Goal: Information Seeking & Learning: Learn about a topic

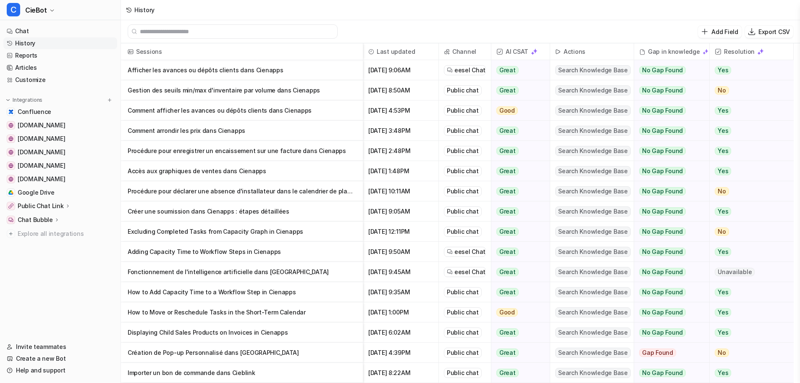
click at [286, 138] on p "Comment arrondir les prix dans Cienapps" at bounding box center [242, 131] width 229 height 20
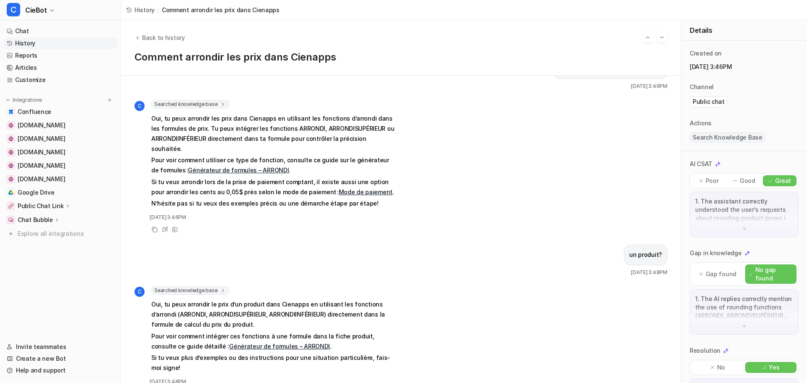
scroll to position [49, 0]
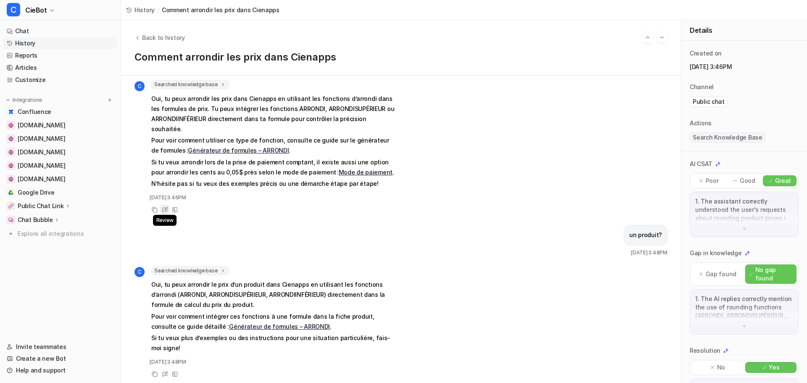
click at [166, 207] on icon at bounding box center [164, 209] width 5 height 5
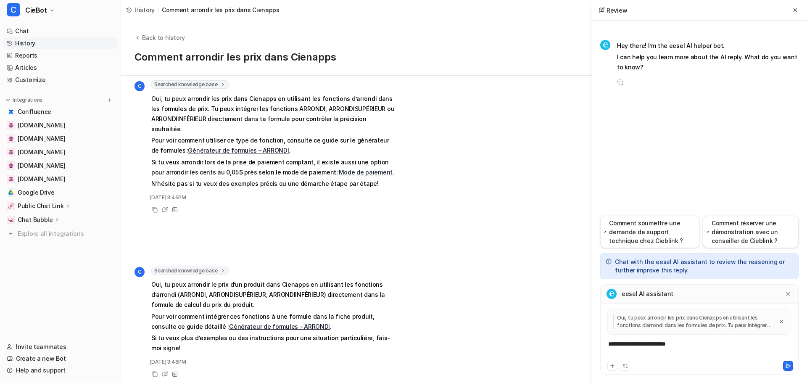
click at [673, 351] on div "**********" at bounding box center [699, 348] width 194 height 19
drag, startPoint x: 699, startPoint y: 347, endPoint x: 521, endPoint y: 347, distance: 178.6
click at [521, 347] on div "Back to history Comment arrondir les prix dans Cienapps est-ce que je peux arro…" at bounding box center [464, 201] width 686 height 363
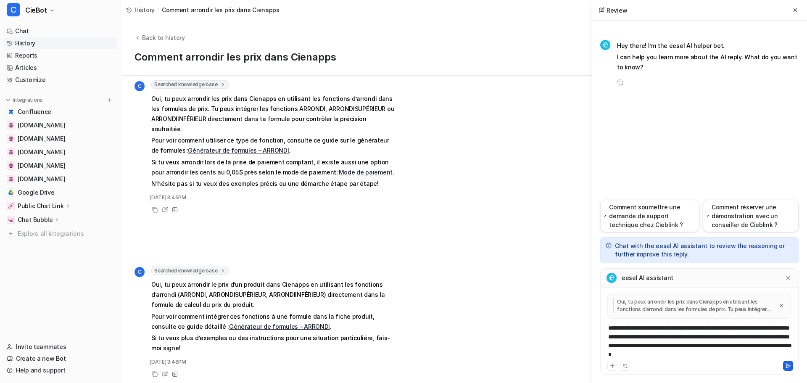
click at [786, 365] on icon at bounding box center [788, 365] width 5 height 4
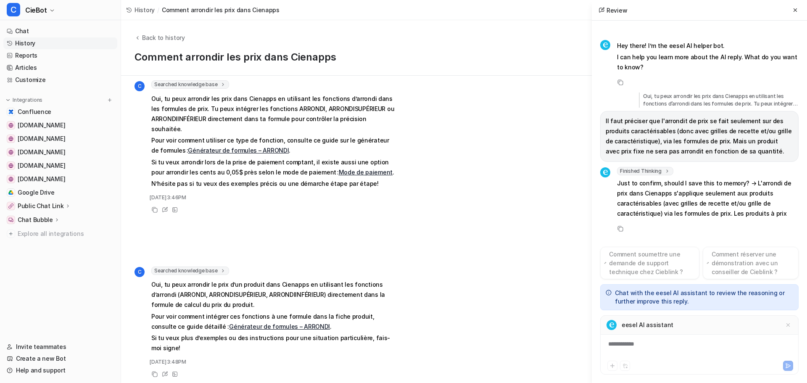
scroll to position [7, 0]
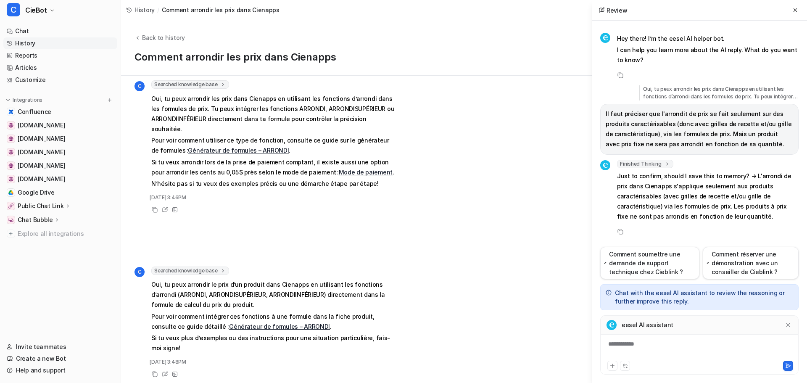
click at [698, 351] on div "**********" at bounding box center [699, 348] width 194 height 19
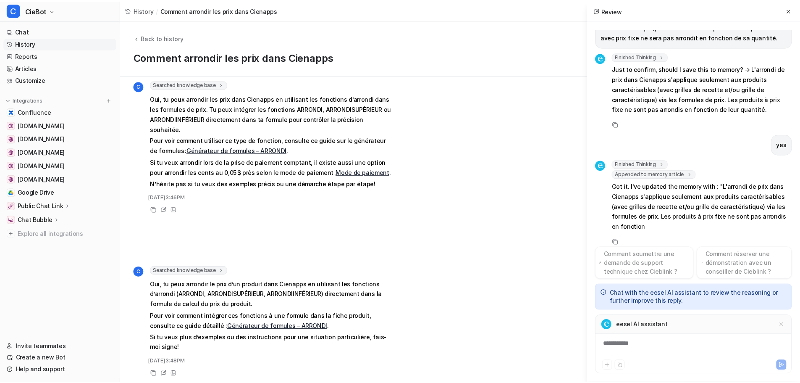
scroll to position [125, 0]
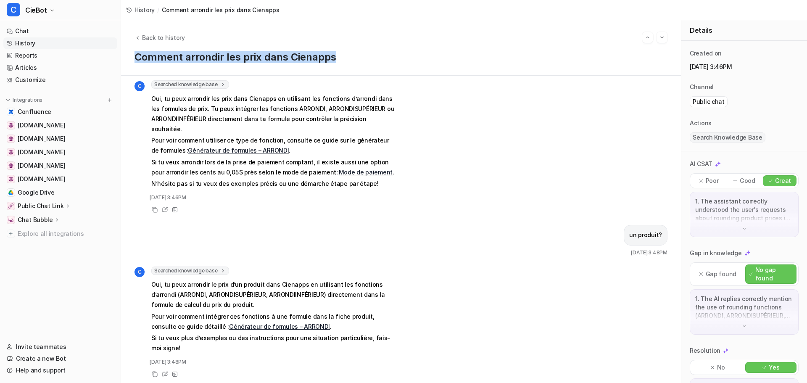
drag, startPoint x: 315, startPoint y: 58, endPoint x: 135, endPoint y: 67, distance: 180.1
click at [135, 67] on div "Back to history Comment arrondir les prix dans Cienapps" at bounding box center [401, 47] width 560 height 55
copy h1 "Comment arrondir les prix dans Cienapps"
click at [58, 32] on link "Chat" at bounding box center [60, 31] width 114 height 12
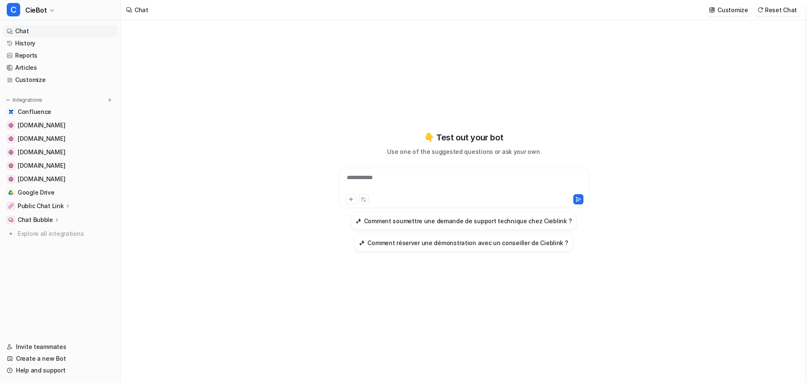
click at [418, 171] on div "**********" at bounding box center [464, 188] width 250 height 40
click at [418, 181] on div "**********" at bounding box center [464, 182] width 246 height 19
paste div
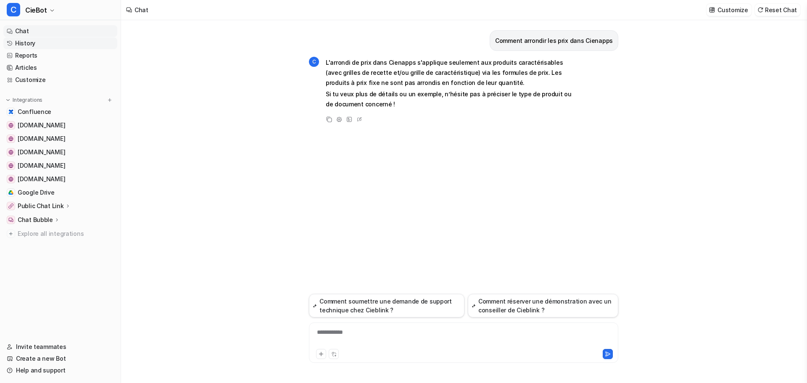
click at [39, 45] on link "History" at bounding box center [60, 43] width 114 height 12
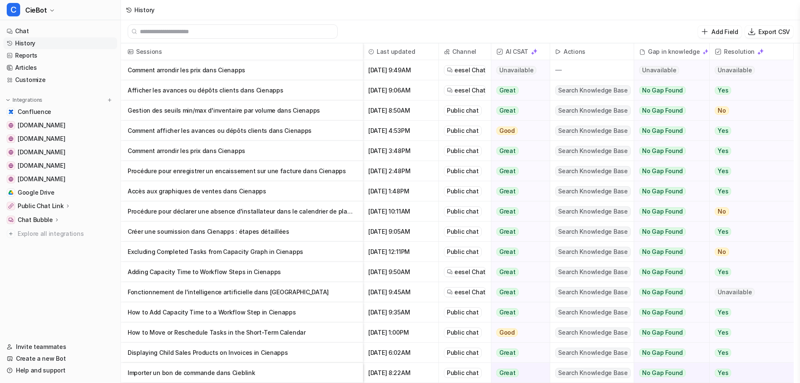
click at [208, 175] on p "Procédure pour enregistrer un encaissement sur une facture dans Cienapps" at bounding box center [242, 171] width 229 height 20
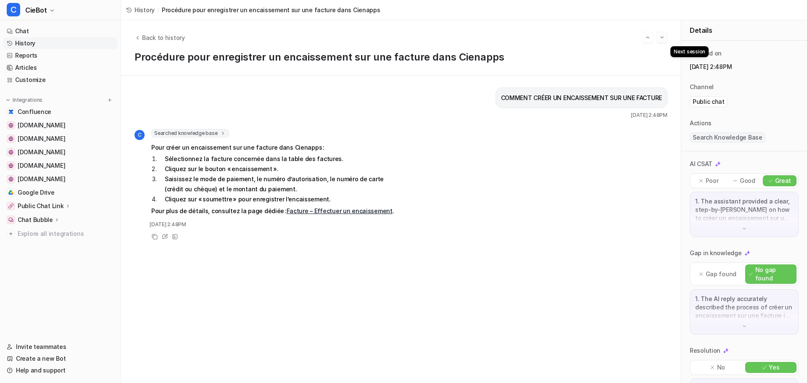
click at [662, 39] on img "Go to next session" at bounding box center [662, 38] width 6 height 8
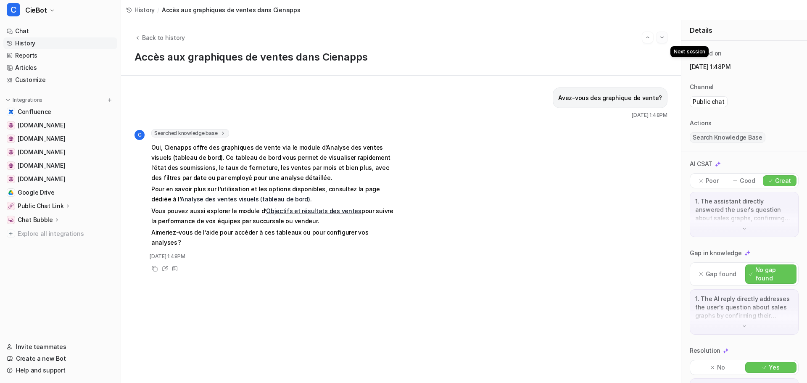
click at [661, 41] on img "Go to next session" at bounding box center [662, 38] width 6 height 8
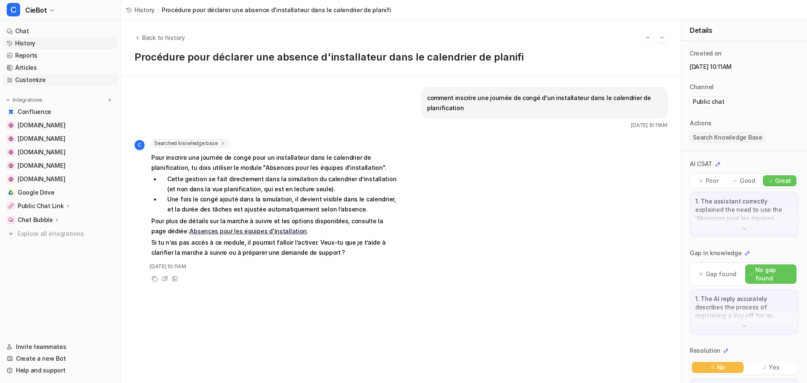
click at [34, 82] on link "Customize" at bounding box center [60, 80] width 114 height 12
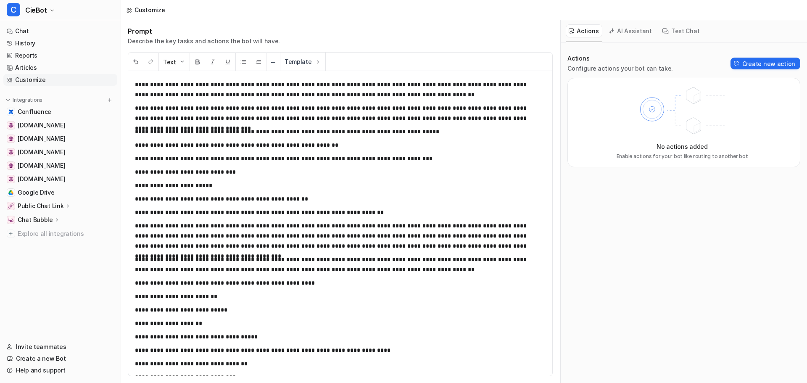
click at [405, 94] on p "**********" at bounding box center [334, 89] width 398 height 20
click at [423, 85] on p "**********" at bounding box center [334, 89] width 398 height 20
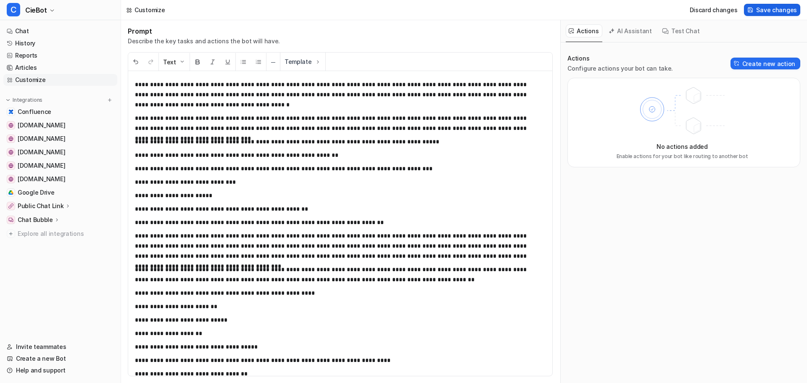
click at [768, 8] on span "Save changes" at bounding box center [776, 9] width 41 height 9
click at [32, 45] on link "History" at bounding box center [60, 43] width 114 height 12
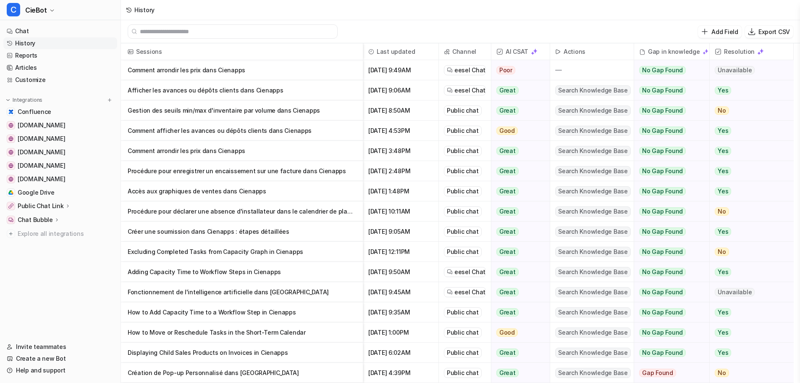
click at [239, 236] on p "Créer une soumission dans Cienapps : étapes détaillées" at bounding box center [242, 231] width 229 height 20
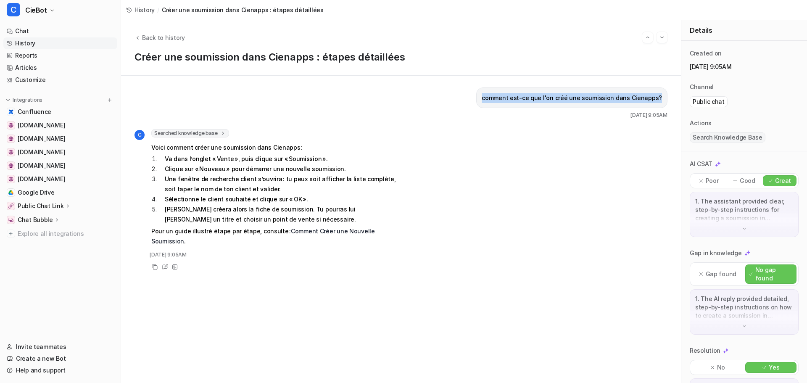
drag, startPoint x: 484, startPoint y: 100, endPoint x: 668, endPoint y: 92, distance: 184.6
click at [668, 92] on div "comment est-ce que l'on créé une soumission dans Cienapps? [DATE] 9:05AM C Sear…" at bounding box center [401, 229] width 560 height 307
copy p "comment est-ce que l'on créé une soumission dans Cienapps?"
drag, startPoint x: 31, startPoint y: 29, endPoint x: 121, endPoint y: 37, distance: 90.7
click at [31, 29] on link "Chat" at bounding box center [60, 31] width 114 height 12
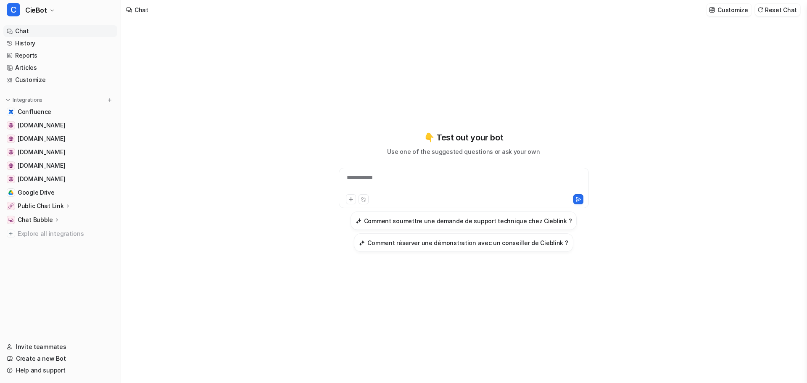
click at [413, 182] on div "**********" at bounding box center [464, 182] width 246 height 19
paste div
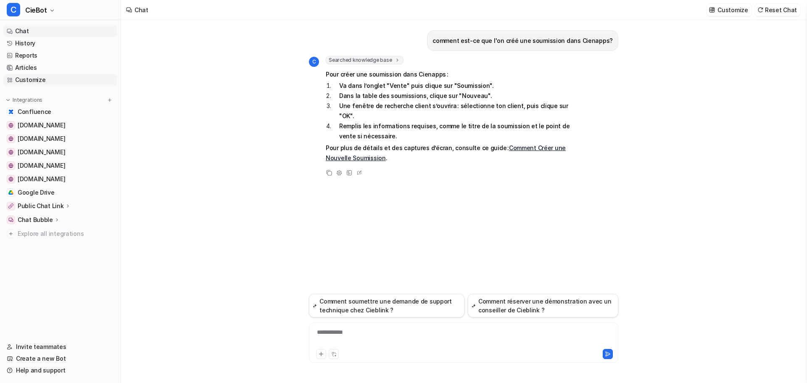
click at [27, 80] on link "Customize" at bounding box center [60, 80] width 114 height 12
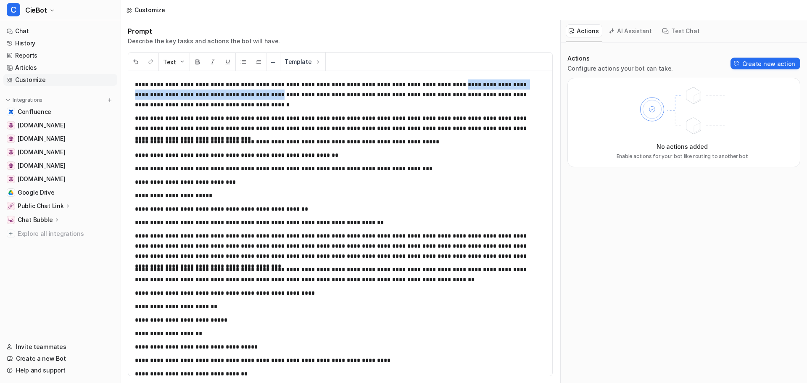
drag, startPoint x: 209, startPoint y: 95, endPoint x: 428, endPoint y: 86, distance: 219.1
click at [424, 86] on p "**********" at bounding box center [334, 94] width 398 height 30
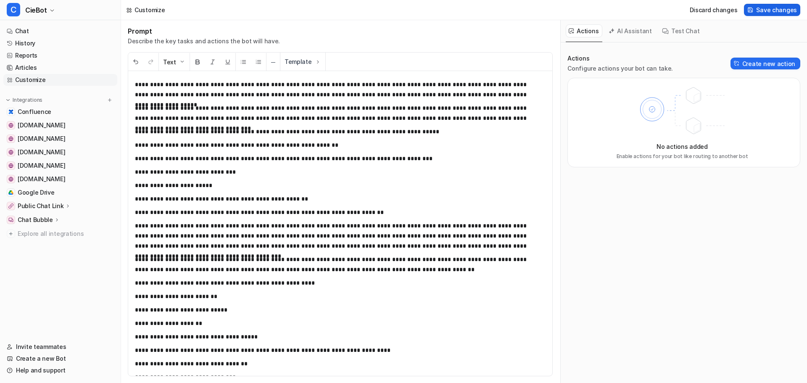
click at [776, 13] on span "Save changes" at bounding box center [776, 9] width 41 height 9
drag, startPoint x: 42, startPoint y: 29, endPoint x: 68, endPoint y: 35, distance: 26.9
click at [42, 29] on link "Chat" at bounding box center [60, 31] width 114 height 12
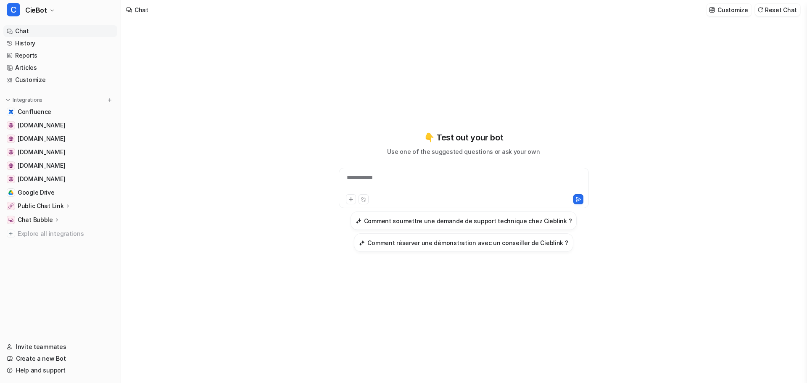
click at [404, 178] on div "**********" at bounding box center [464, 182] width 246 height 19
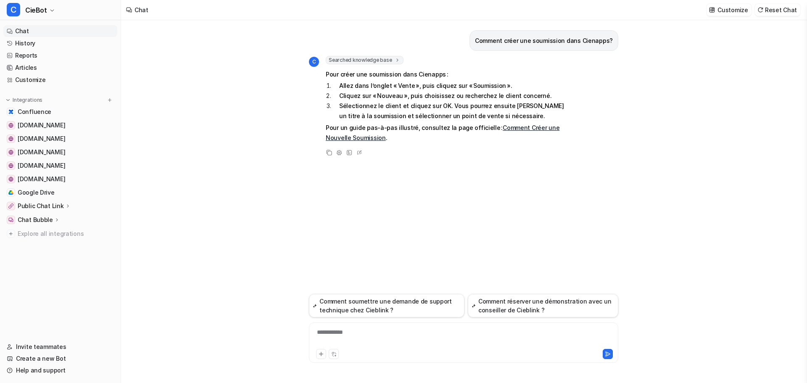
click at [31, 31] on link "Chat" at bounding box center [60, 31] width 114 height 12
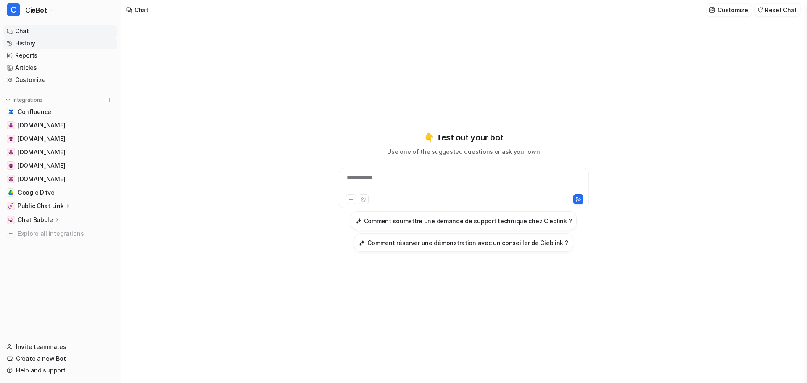
click at [39, 42] on link "History" at bounding box center [60, 43] width 114 height 12
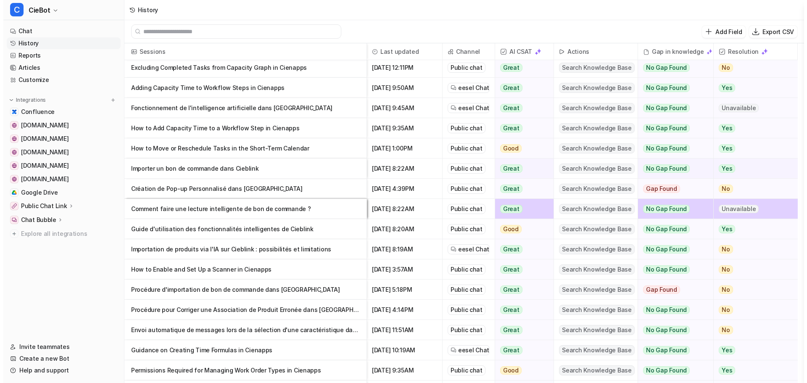
scroll to position [252, 0]
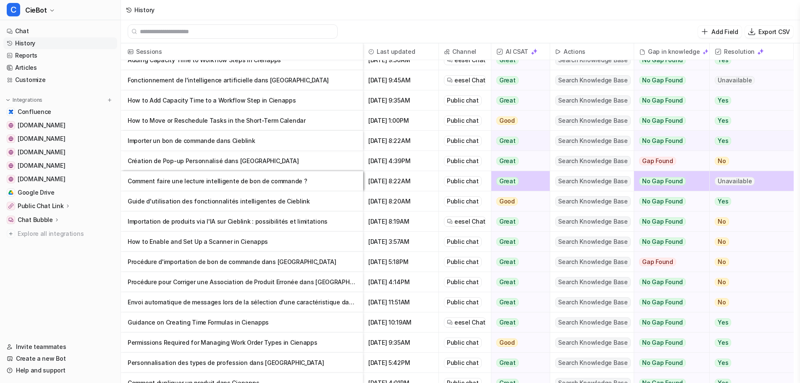
click at [301, 186] on p "Comment faire une lecture intelligente de bon de commande ?" at bounding box center [242, 181] width 229 height 20
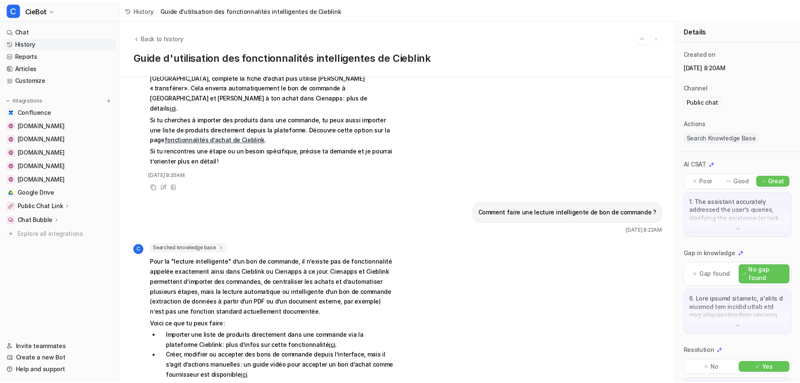
scroll to position [462, 0]
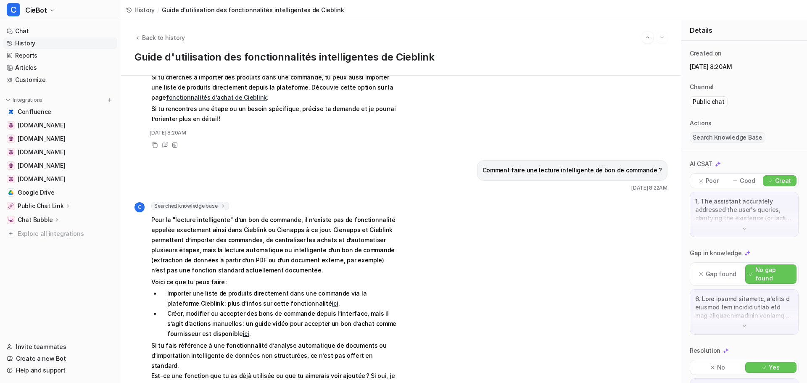
click at [127, 12] on icon at bounding box center [129, 10] width 6 height 6
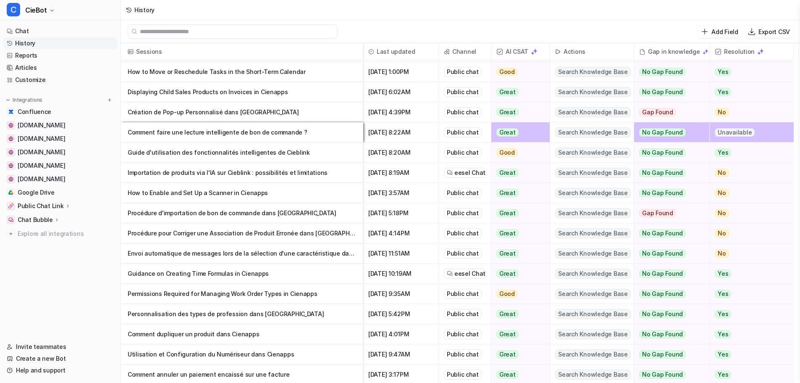
scroll to position [382, 0]
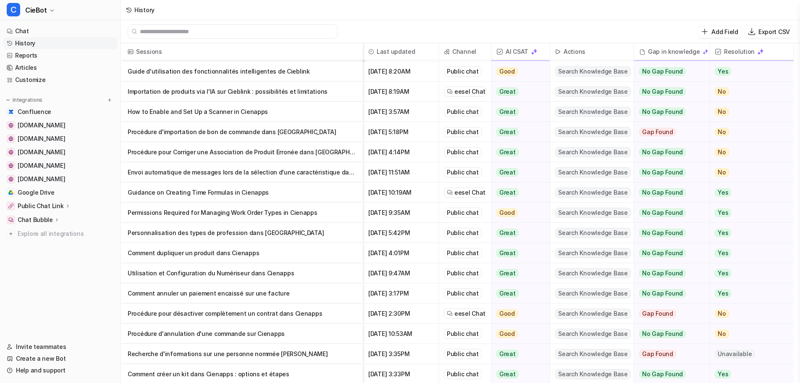
click at [295, 374] on p "Comment créer un kit dans Cienapps : options et étapes" at bounding box center [242, 374] width 229 height 20
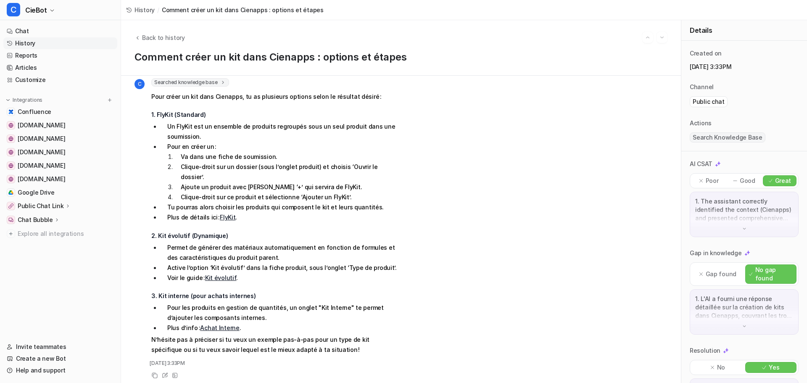
scroll to position [52, 0]
click at [163, 371] on icon at bounding box center [165, 374] width 6 height 6
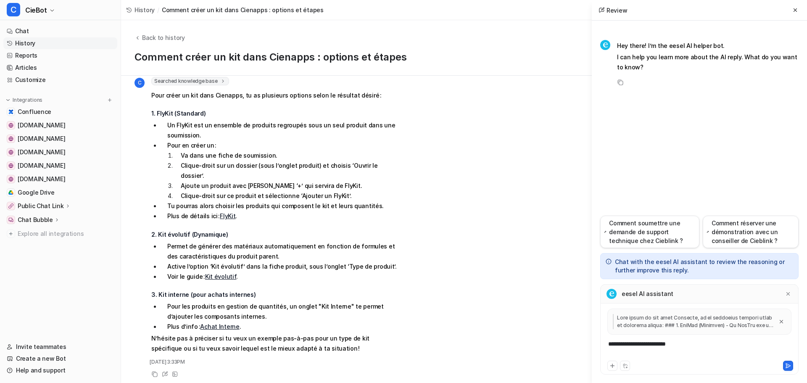
click at [680, 358] on div "**********" at bounding box center [699, 348] width 194 height 19
drag, startPoint x: 686, startPoint y: 345, endPoint x: 435, endPoint y: 356, distance: 251.1
click at [436, 356] on div "Back to history Comment créer un kit dans Cienapps : options et étapes je veux …" at bounding box center [464, 201] width 686 height 363
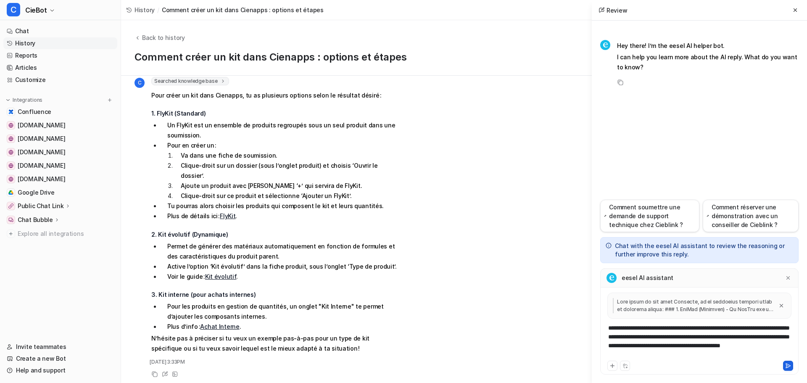
click at [787, 365] on icon at bounding box center [788, 366] width 6 height 6
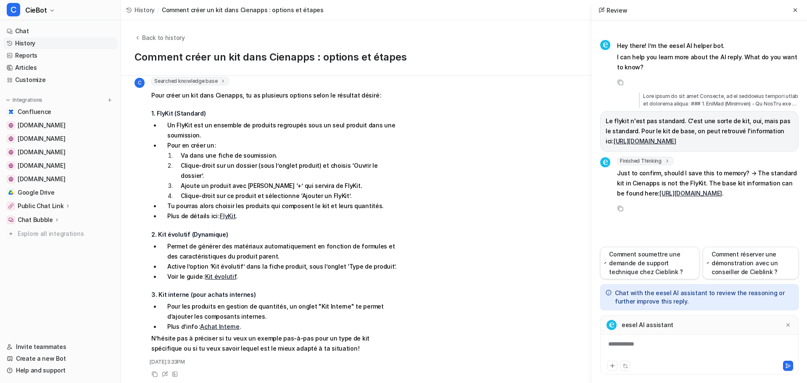
click at [658, 349] on div "**********" at bounding box center [699, 348] width 194 height 19
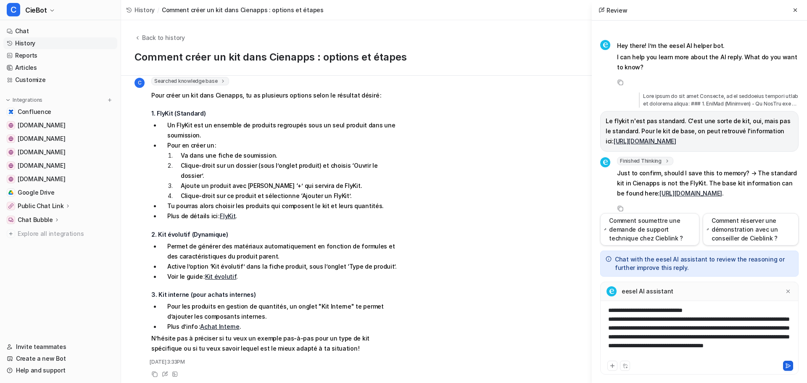
click at [787, 364] on icon at bounding box center [788, 365] width 5 height 4
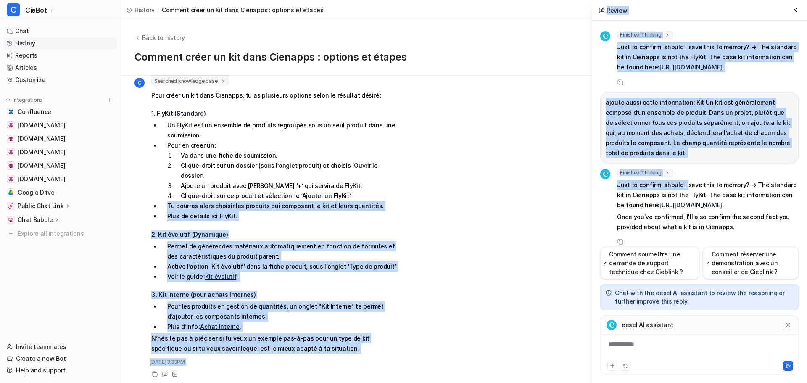
scroll to position [126, 0]
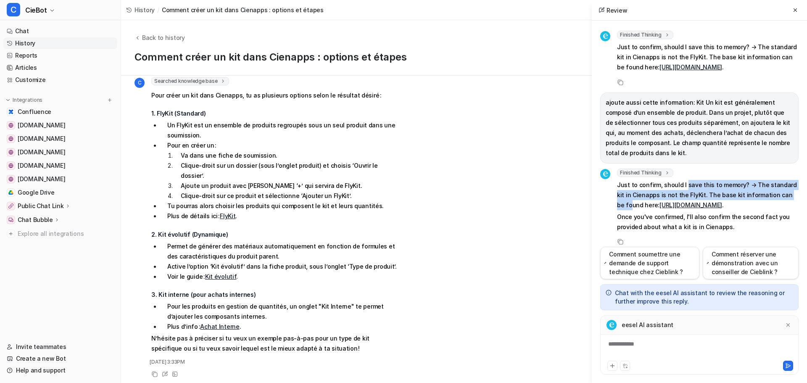
drag, startPoint x: 684, startPoint y: 178, endPoint x: 726, endPoint y: 185, distance: 42.1
click at [726, 185] on p "Just to confirm, should I save this to memory? → The standard kit in Cienapps i…" at bounding box center [708, 195] width 182 height 30
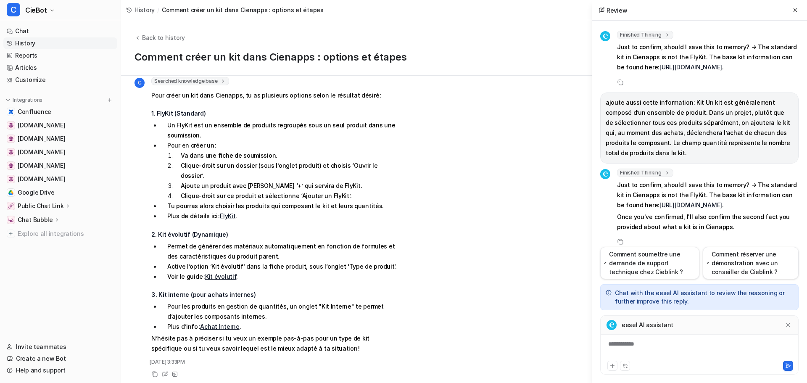
click at [753, 182] on p "Just to confirm, should I save this to memory? → The standard kit in Cienapps i…" at bounding box center [708, 195] width 182 height 30
click at [694, 349] on div at bounding box center [699, 348] width 194 height 19
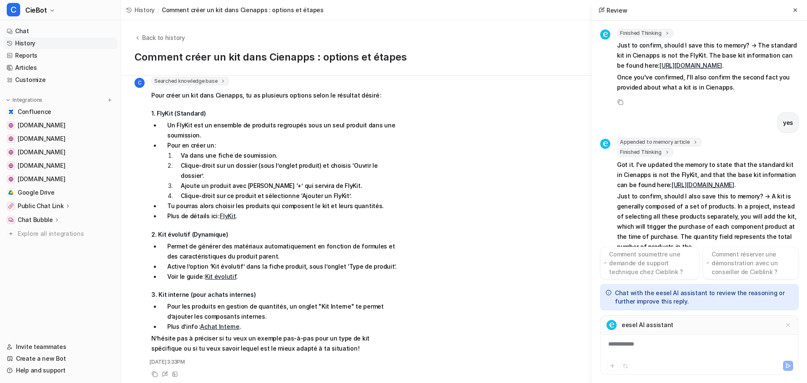
scroll to position [266, 0]
click at [694, 349] on div at bounding box center [699, 348] width 194 height 19
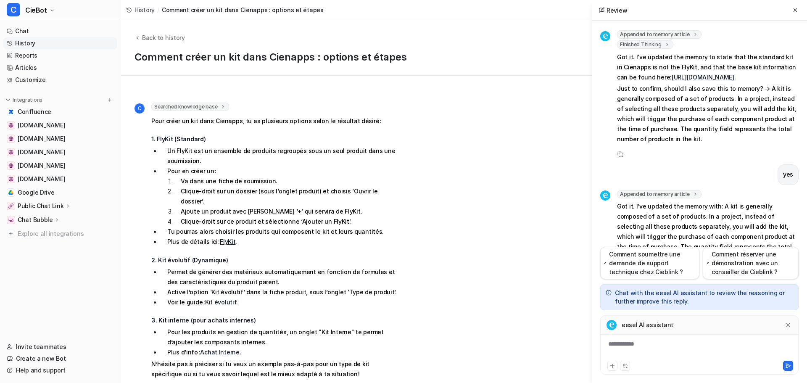
scroll to position [0, 0]
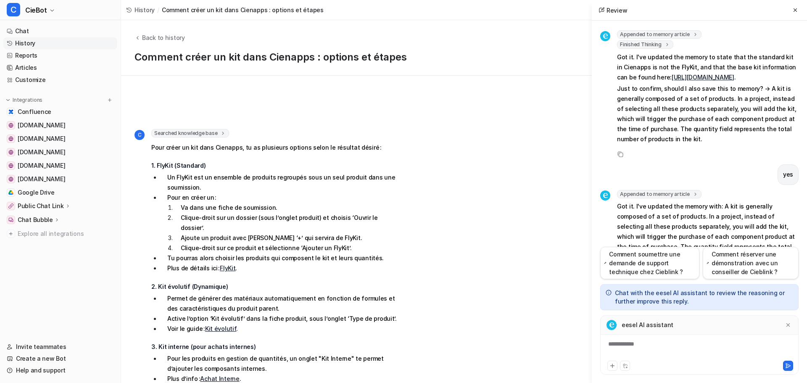
drag, startPoint x: 794, startPoint y: 10, endPoint x: 771, endPoint y: 15, distance: 23.7
click at [794, 10] on icon at bounding box center [794, 9] width 3 height 3
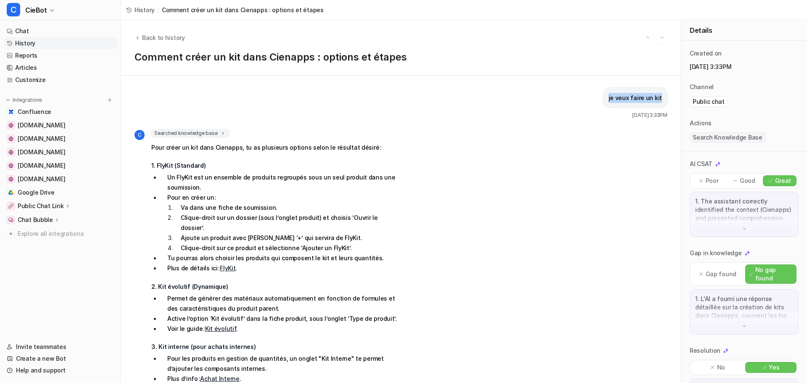
drag, startPoint x: 607, startPoint y: 98, endPoint x: 658, endPoint y: 95, distance: 50.9
click at [658, 95] on div "je veux faire un kit" at bounding box center [635, 97] width 64 height 21
copy p "je veux faire un kit"
click at [16, 29] on link "Chat" at bounding box center [60, 31] width 114 height 12
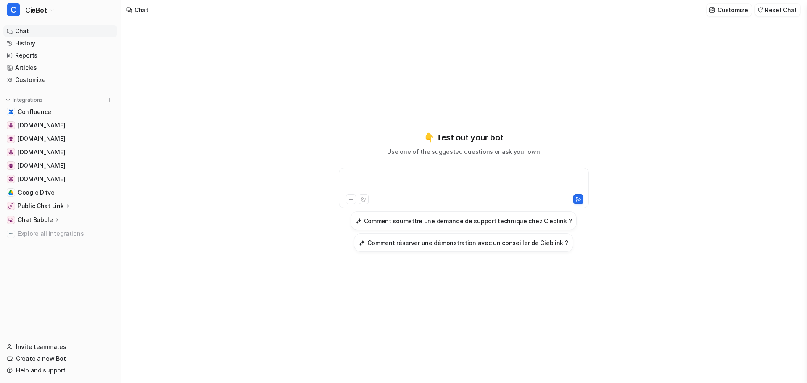
click at [423, 176] on div at bounding box center [464, 182] width 246 height 19
paste div
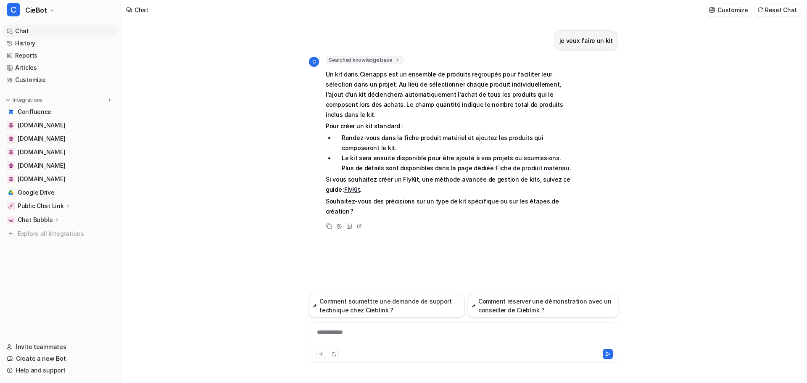
click at [400, 344] on div "**********" at bounding box center [463, 337] width 305 height 19
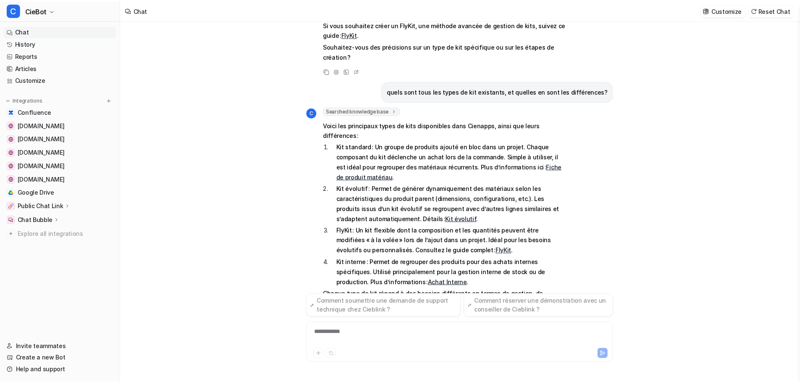
scroll to position [165, 0]
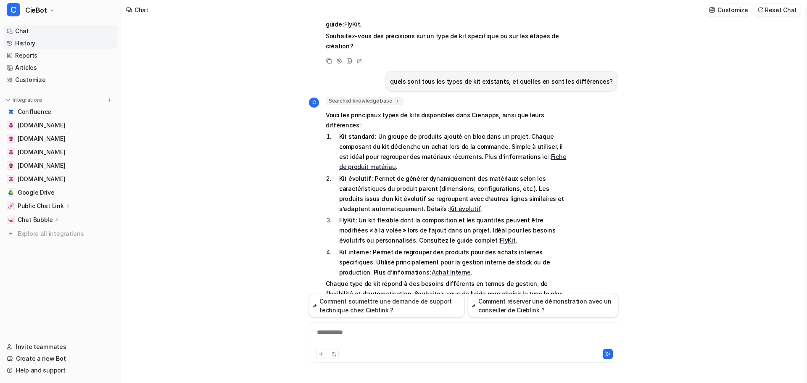
click at [35, 46] on link "History" at bounding box center [60, 43] width 114 height 12
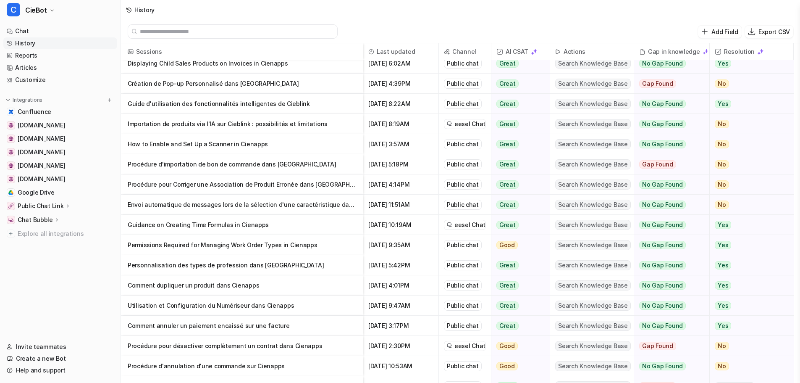
scroll to position [362, 0]
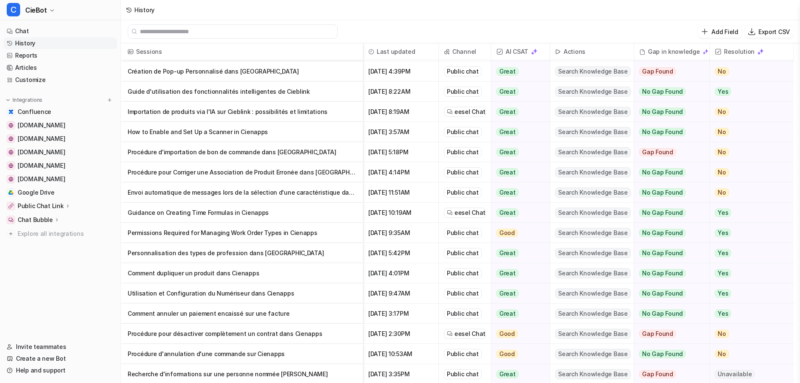
click at [297, 375] on p "Recherche d'informations sur une personne nommée [PERSON_NAME]" at bounding box center [242, 374] width 229 height 20
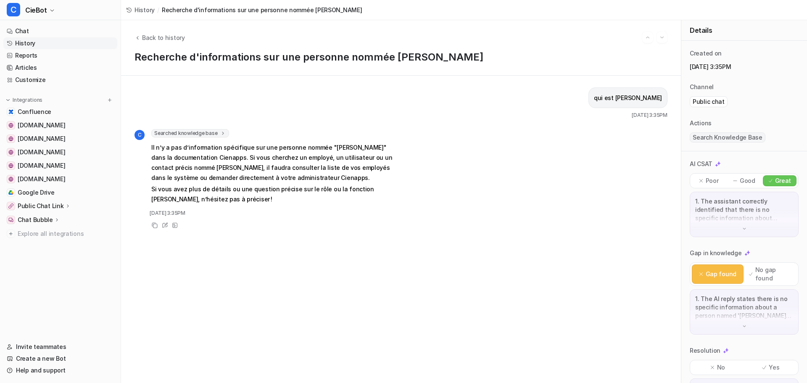
click at [132, 13] on link "History" at bounding box center [140, 9] width 29 height 9
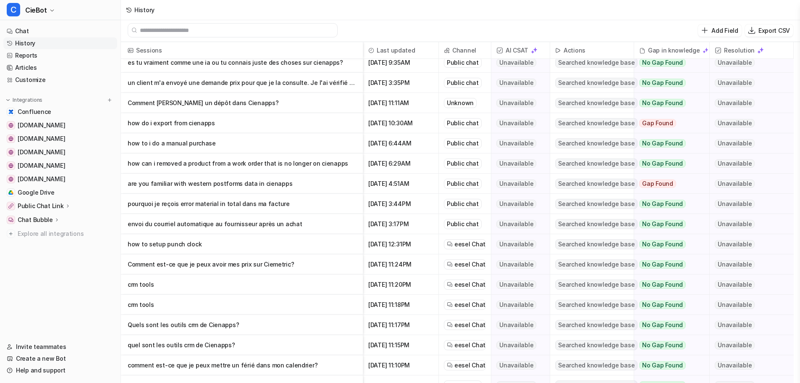
scroll to position [2940, 0]
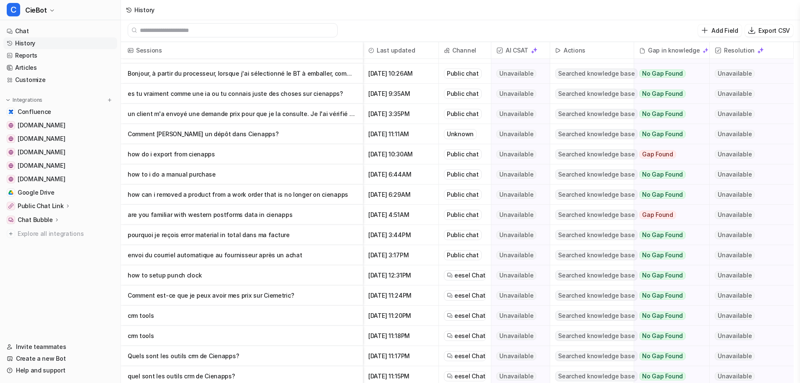
click at [277, 317] on p "crm tools" at bounding box center [242, 315] width 229 height 20
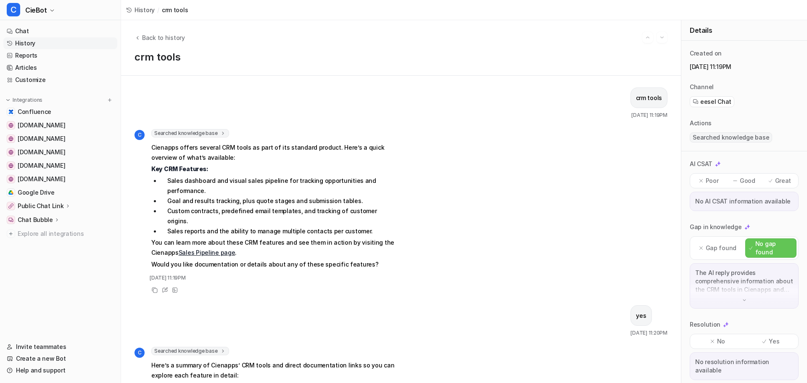
drag, startPoint x: 124, startPoint y: 11, endPoint x: 129, endPoint y: 13, distance: 5.1
click at [124, 11] on div "History / crm tools" at bounding box center [157, 10] width 72 height 20
click at [128, 9] on icon at bounding box center [127, 9] width 2 height 2
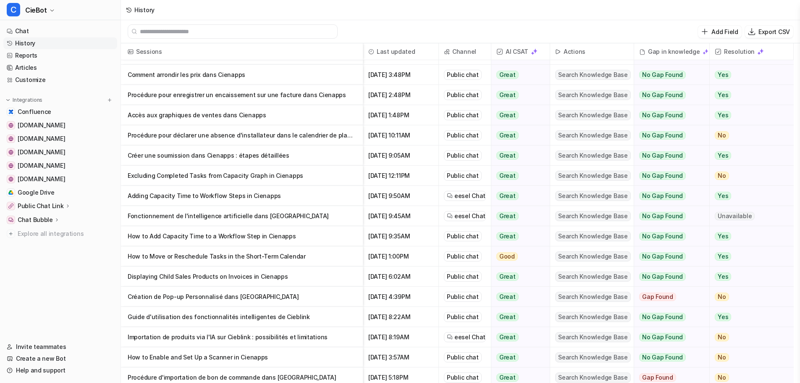
scroll to position [168, 0]
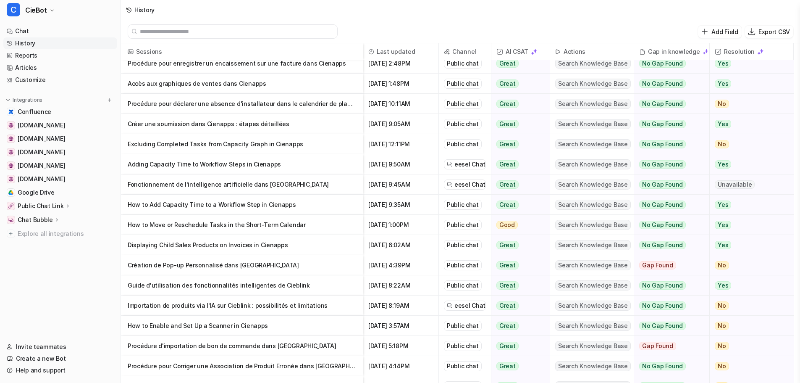
click at [301, 247] on p "Displaying Child Sales Products on Invoices in Cienapps" at bounding box center [242, 245] width 229 height 20
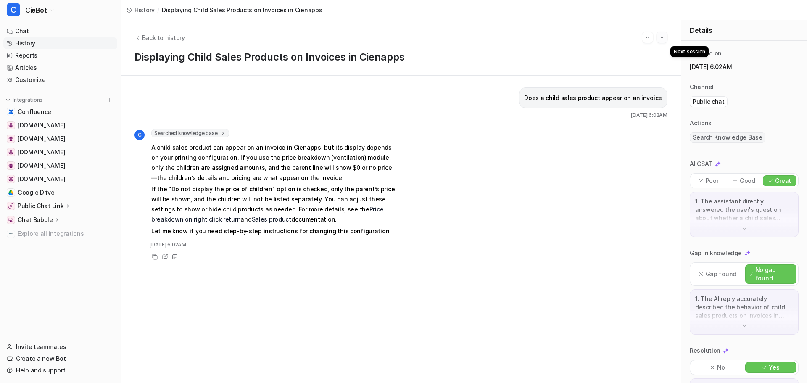
click at [661, 39] on img "Go to next session" at bounding box center [662, 38] width 6 height 8
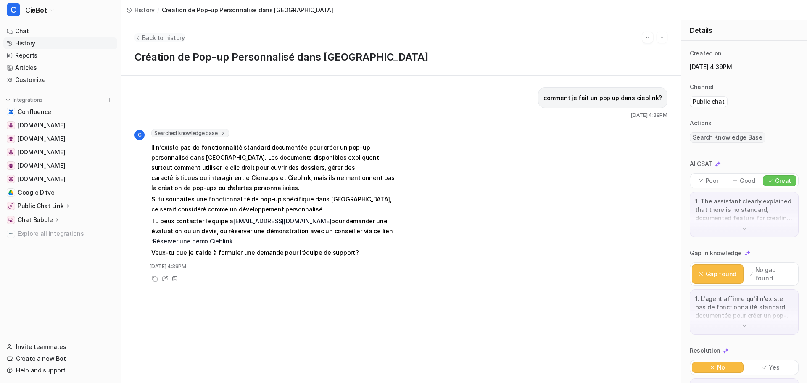
click at [139, 36] on icon "Back to history" at bounding box center [137, 37] width 6 height 6
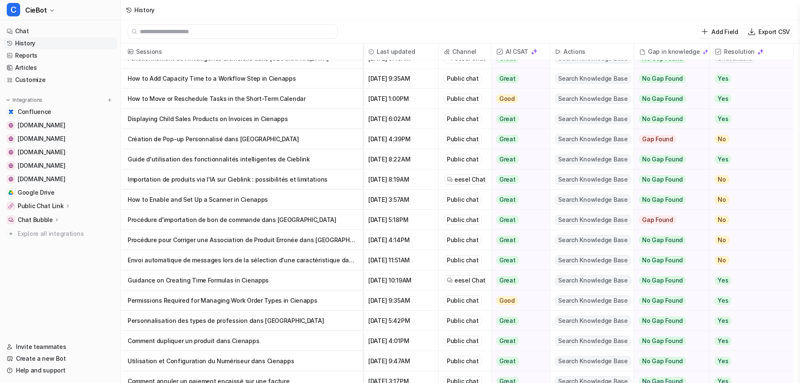
scroll to position [336, 0]
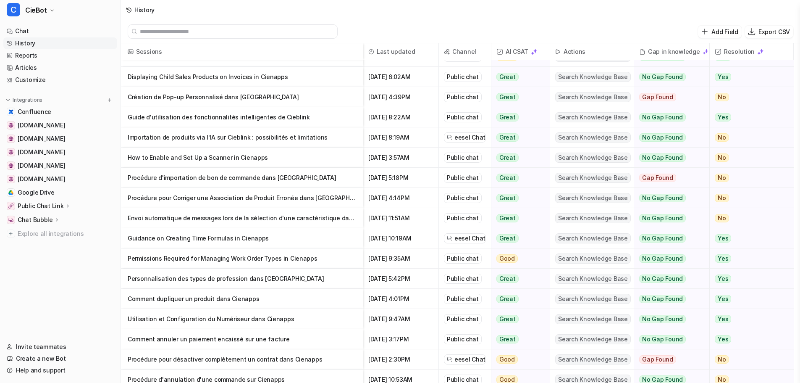
drag, startPoint x: 308, startPoint y: 219, endPoint x: 67, endPoint y: 289, distance: 250.4
click at [67, 289] on nav "Chat History Reports Articles Customize Integrations Confluence [DOMAIN_NAME] […" at bounding box center [60, 178] width 121 height 312
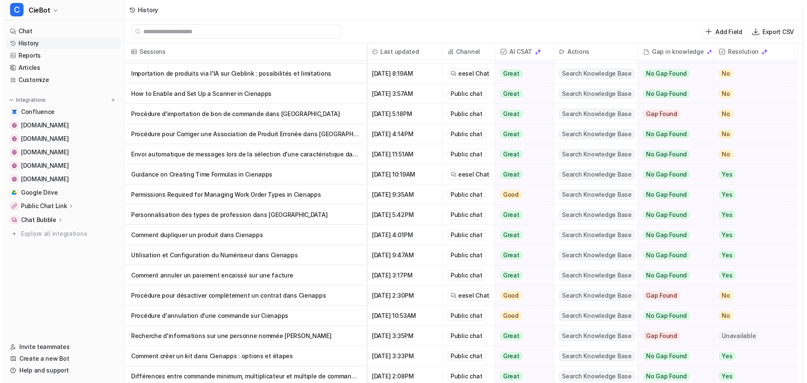
scroll to position [420, 0]
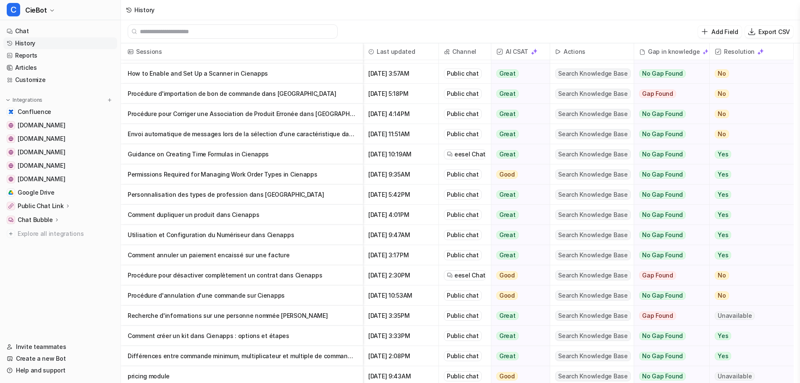
click at [306, 215] on p "Comment dupliquer un produit dans Cienapps" at bounding box center [242, 215] width 229 height 20
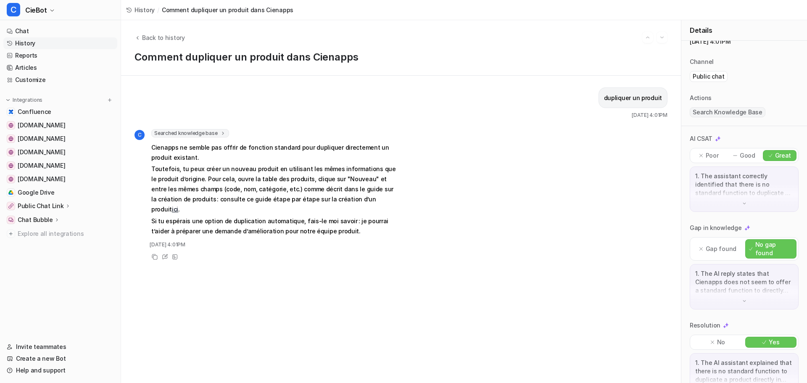
scroll to position [50, 0]
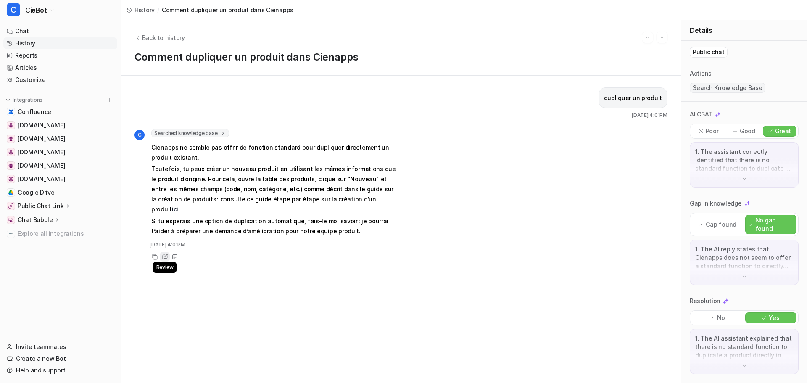
click at [165, 255] on icon at bounding box center [164, 257] width 5 height 5
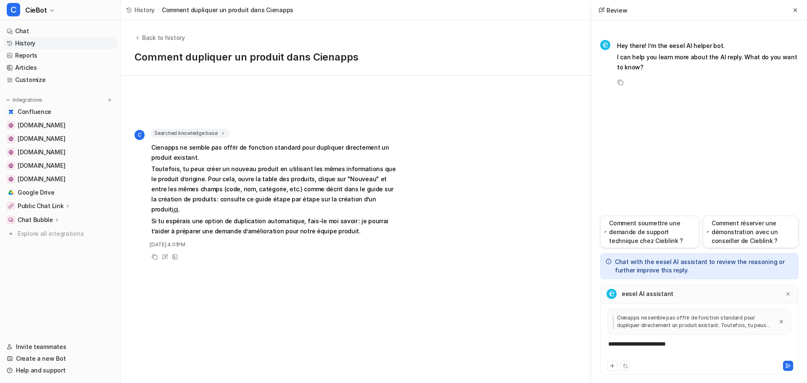
click at [679, 354] on div "**********" at bounding box center [699, 348] width 194 height 19
drag, startPoint x: 688, startPoint y: 346, endPoint x: 418, endPoint y: 334, distance: 270.0
click at [418, 334] on div "Back to history Comment dupliquer un produit dans Cienapps dupliquer un produit…" at bounding box center [464, 201] width 686 height 363
click at [682, 357] on div "**********" at bounding box center [699, 348] width 194 height 19
drag, startPoint x: 787, startPoint y: 343, endPoint x: 793, endPoint y: 343, distance: 5.9
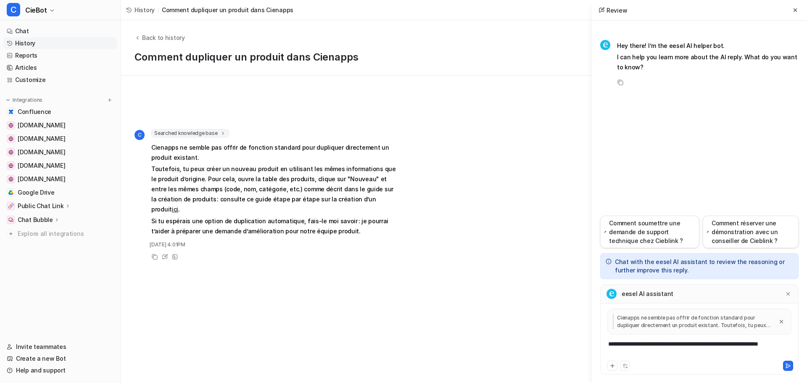
click at [787, 343] on div "**********" at bounding box center [699, 348] width 194 height 19
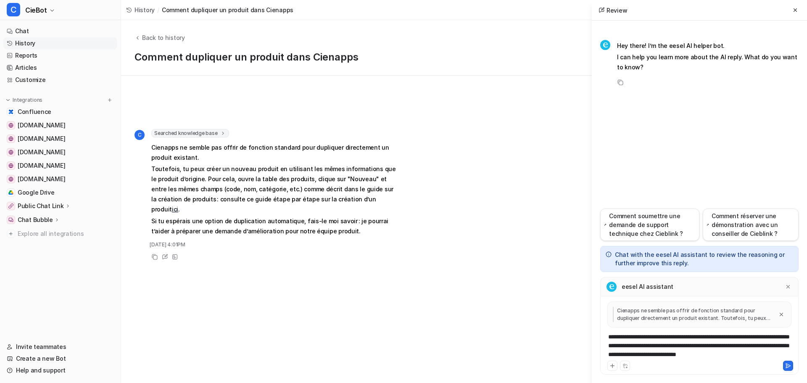
click at [513, 262] on div "dupliquer un produit [DATE] 4:01PM C Searched knowledge base search_queries : […" at bounding box center [400, 229] width 533 height 284
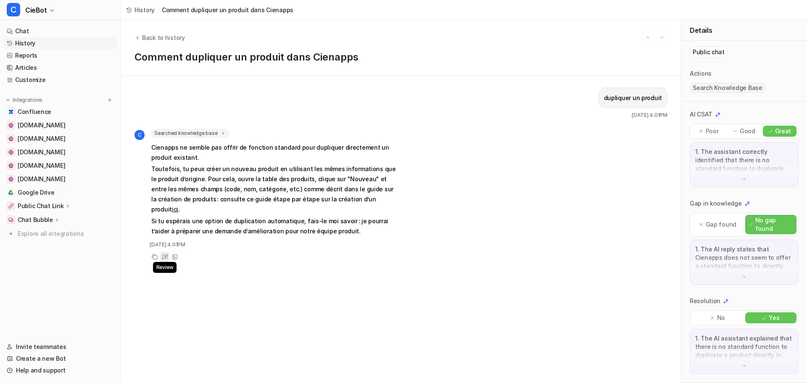
click at [162, 255] on icon at bounding box center [164, 257] width 5 height 5
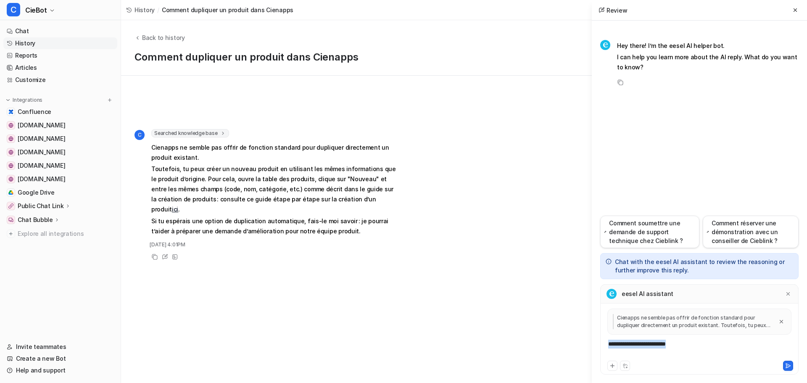
drag, startPoint x: 691, startPoint y: 348, endPoint x: 585, endPoint y: 355, distance: 105.7
click at [586, 355] on div "Back to history Comment dupliquer un produit dans Cienapps dupliquer un produit…" at bounding box center [464, 201] width 686 height 363
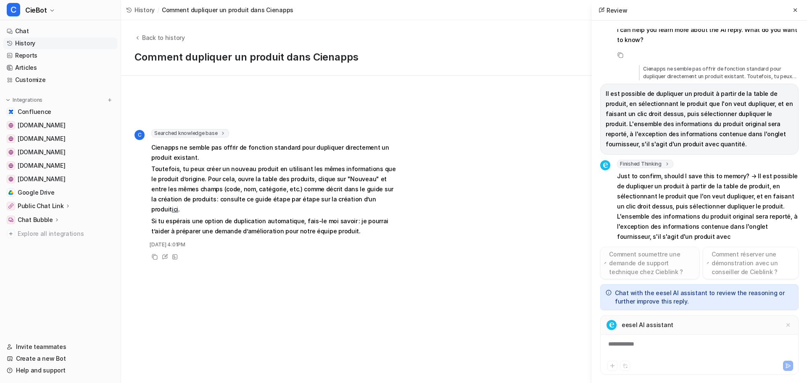
scroll to position [47, 0]
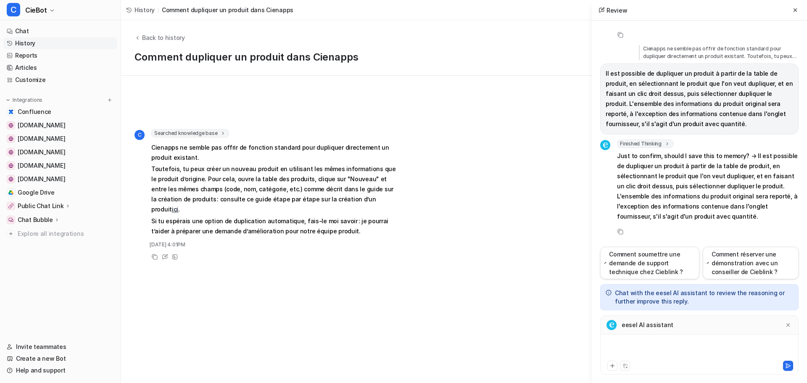
click at [646, 347] on div at bounding box center [699, 348] width 194 height 19
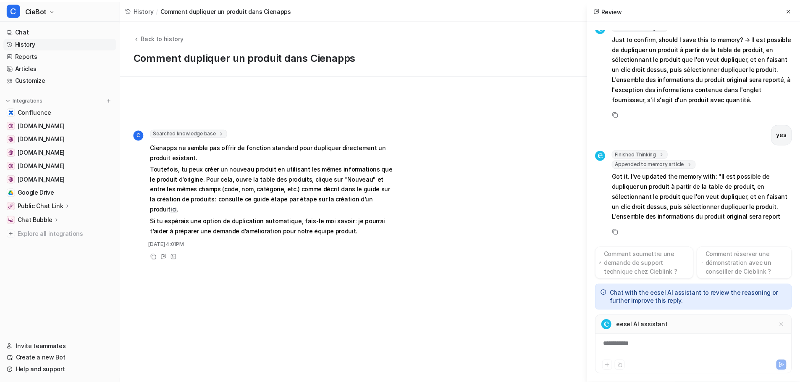
scroll to position [185, 0]
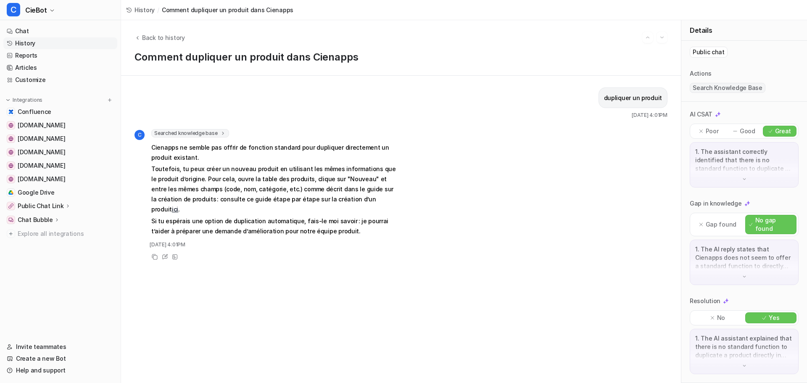
drag, startPoint x: 147, startPoint y: 8, endPoint x: 387, endPoint y: 128, distance: 268.1
click at [147, 8] on span "History" at bounding box center [144, 9] width 20 height 9
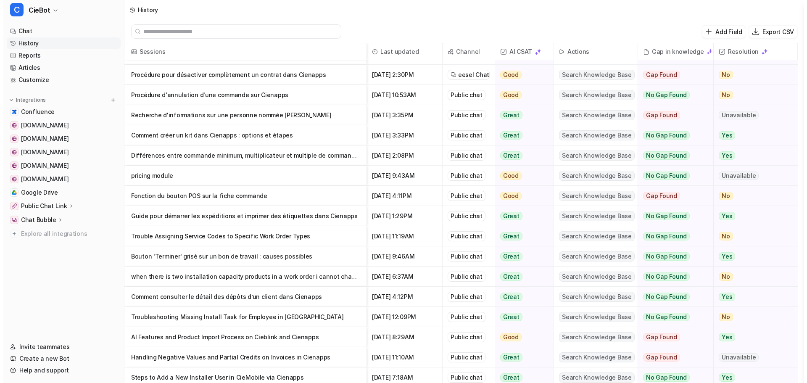
scroll to position [630, 0]
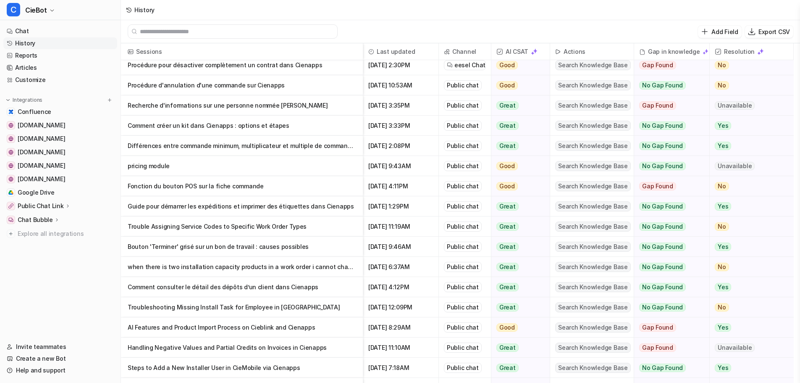
click at [281, 144] on p "Différences entre commande minimum, multiplicateur et multiple de commande dans…" at bounding box center [242, 146] width 229 height 20
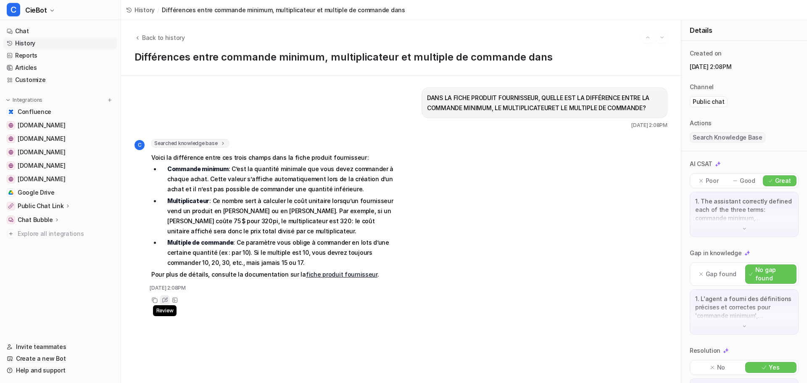
click at [164, 300] on icon at bounding box center [165, 300] width 6 height 6
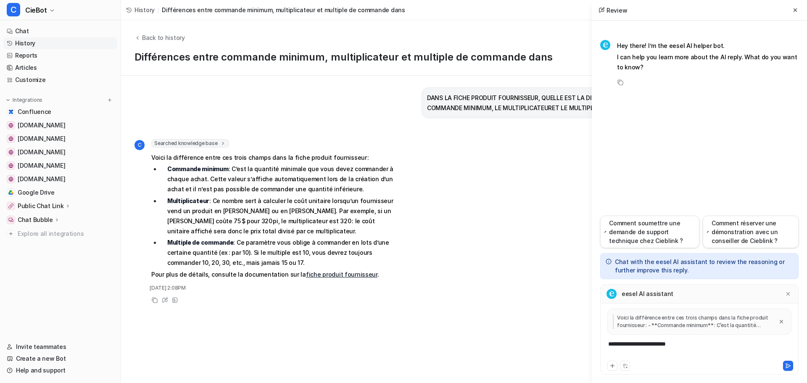
click at [655, 350] on div "**********" at bounding box center [699, 348] width 194 height 19
drag, startPoint x: 700, startPoint y: 349, endPoint x: 459, endPoint y: 342, distance: 240.4
click at [459, 342] on div "Back to history Différences entre commande minimum, multiplicateur et multiple …" at bounding box center [464, 201] width 686 height 363
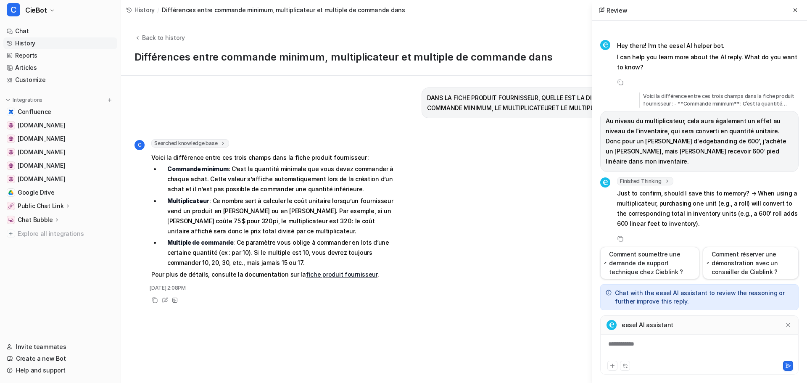
click at [699, 350] on div "**********" at bounding box center [699, 348] width 194 height 19
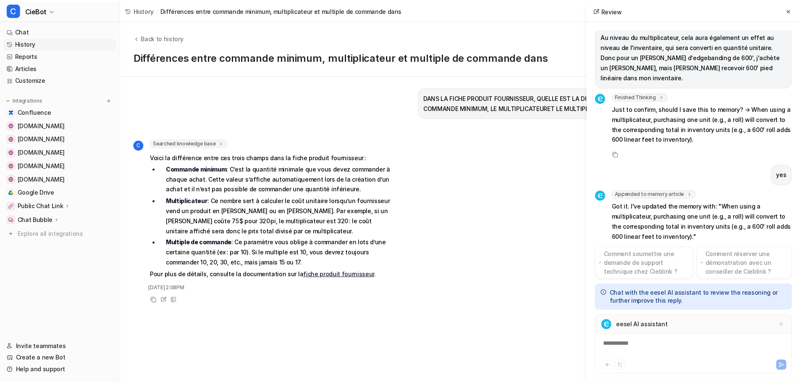
scroll to position [95, 0]
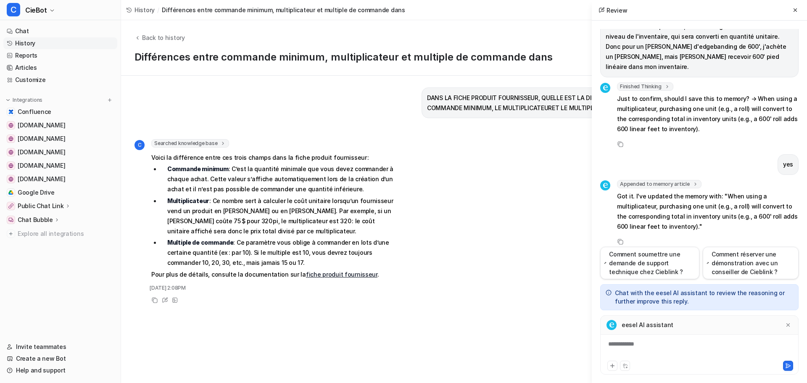
click at [129, 9] on icon at bounding box center [129, 10] width 6 height 6
